Goal: Task Accomplishment & Management: Manage account settings

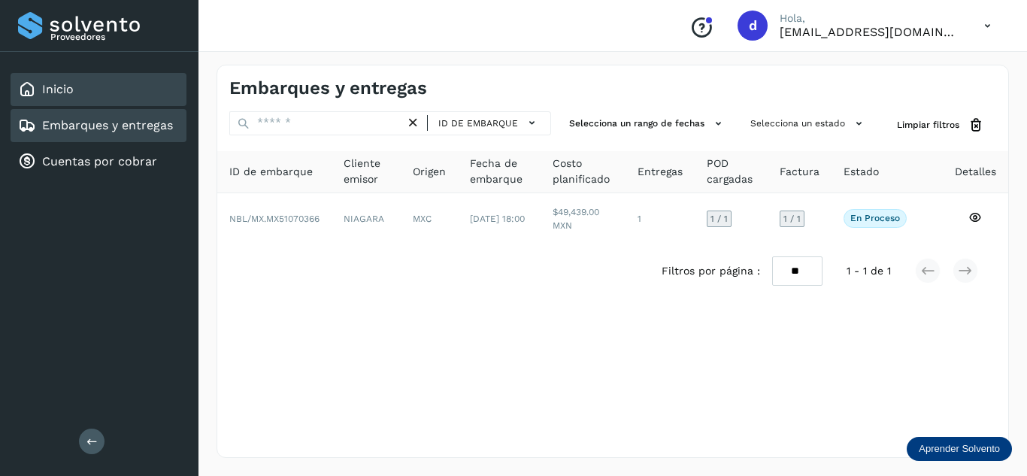
click at [114, 102] on div "Inicio" at bounding box center [99, 89] width 176 height 33
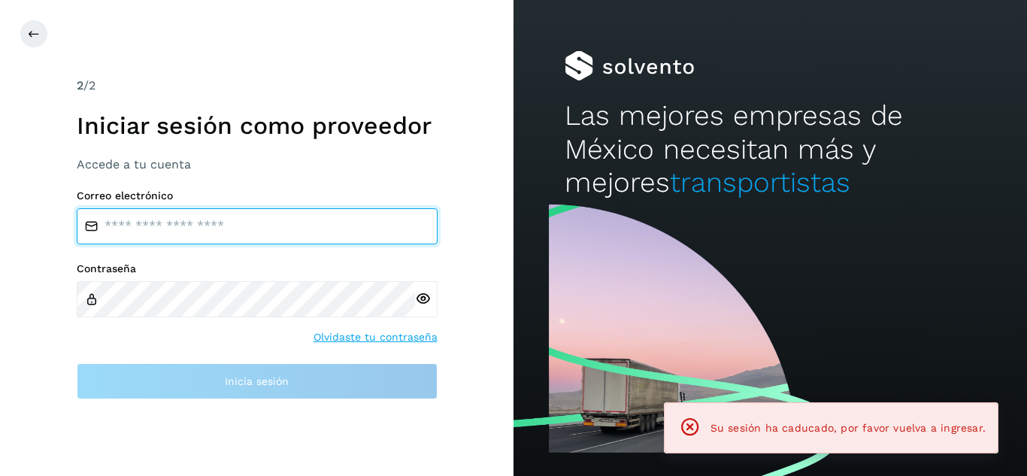
type input "**********"
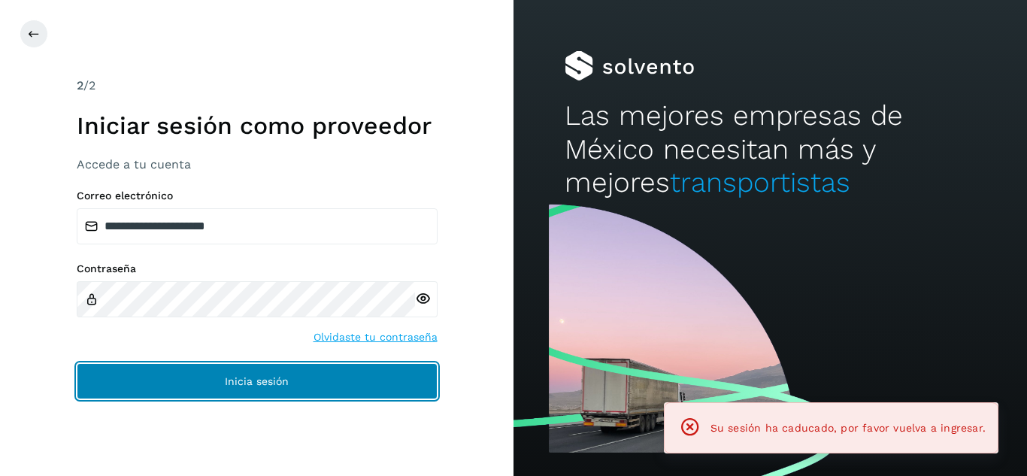
click at [274, 389] on button "Inicia sesión" at bounding box center [257, 381] width 361 height 36
